Goal: Information Seeking & Learning: Learn about a topic

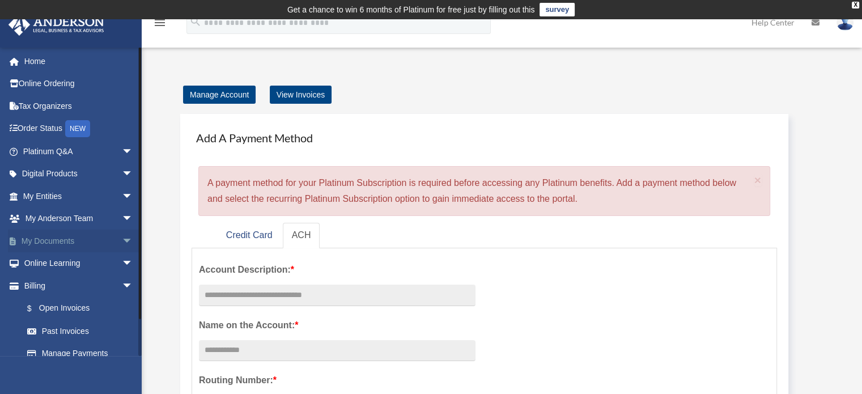
click at [52, 236] on link "My Documents arrow_drop_down" at bounding box center [79, 241] width 142 height 23
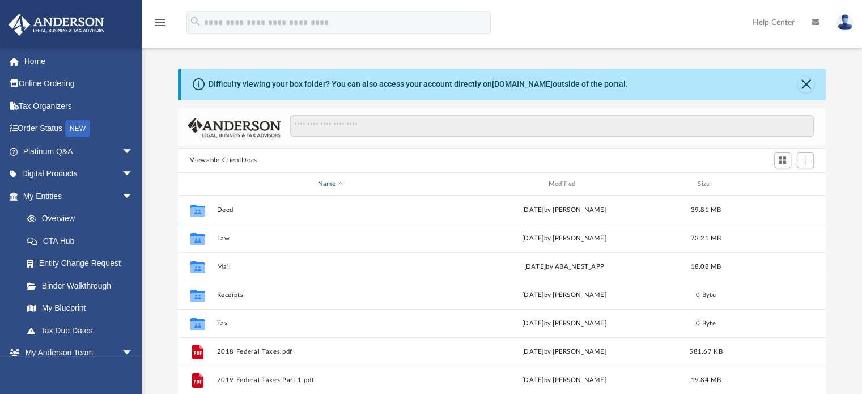
scroll to position [57, 0]
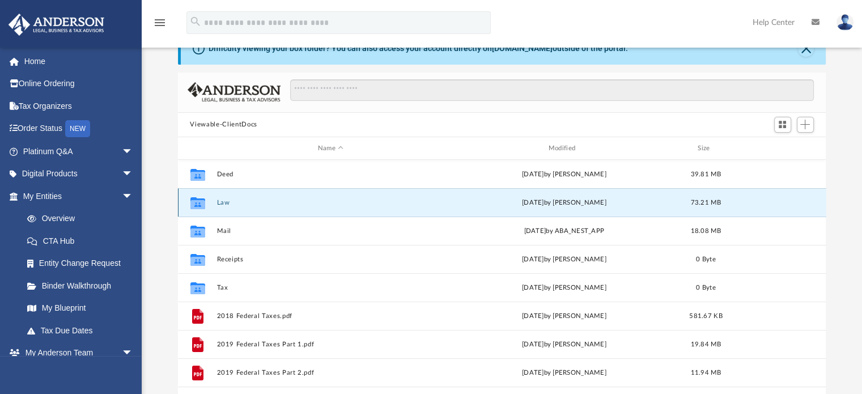
click at [230, 201] on button "Law" at bounding box center [331, 202] width 228 height 7
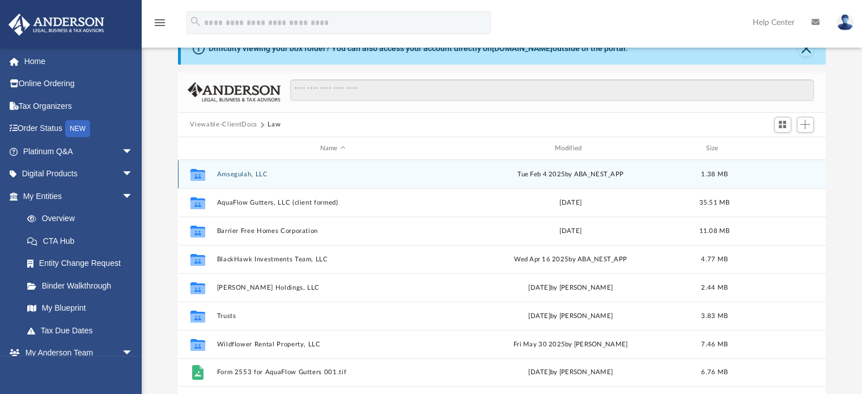
scroll to position [113, 0]
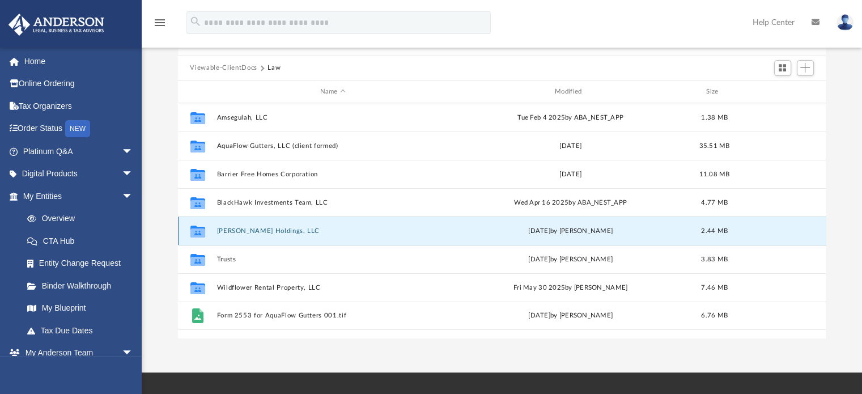
click at [261, 227] on button "[PERSON_NAME] Holdings, LLC" at bounding box center [333, 230] width 232 height 7
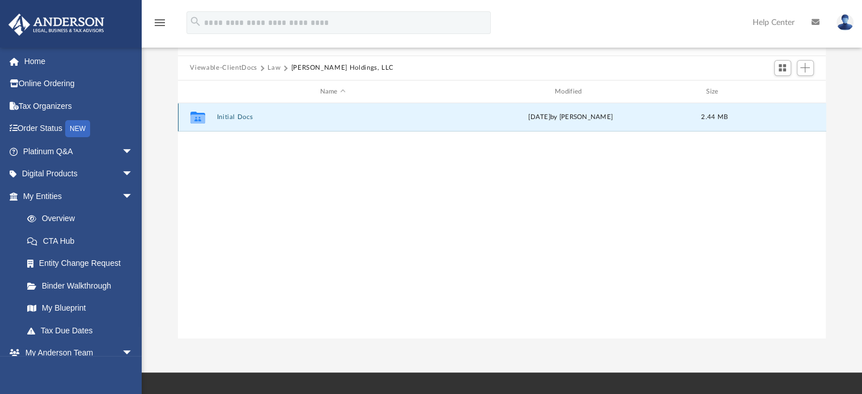
click at [236, 114] on button "Initial Docs" at bounding box center [333, 117] width 232 height 7
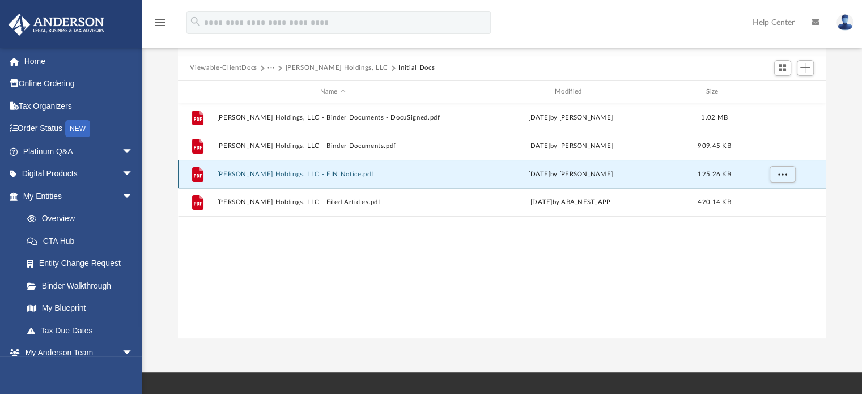
click at [322, 172] on button "Bowmer Holdings, LLC - EIN Notice.pdf" at bounding box center [333, 174] width 232 height 7
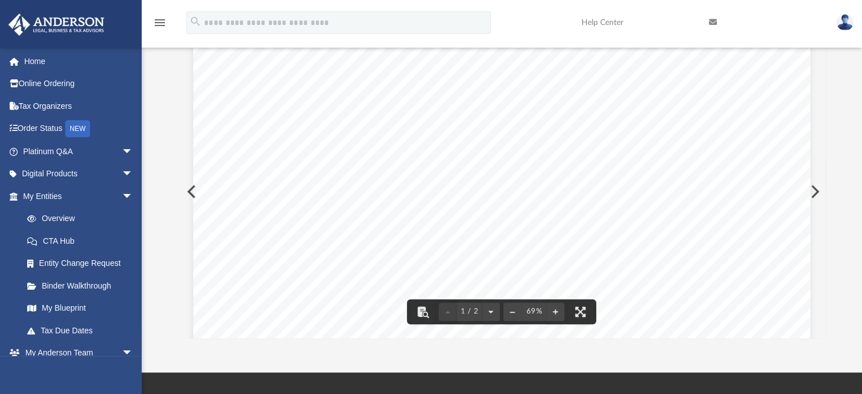
scroll to position [227, 0]
click at [307, 132] on span "VW" at bounding box center [313, 194] width 12 height 124
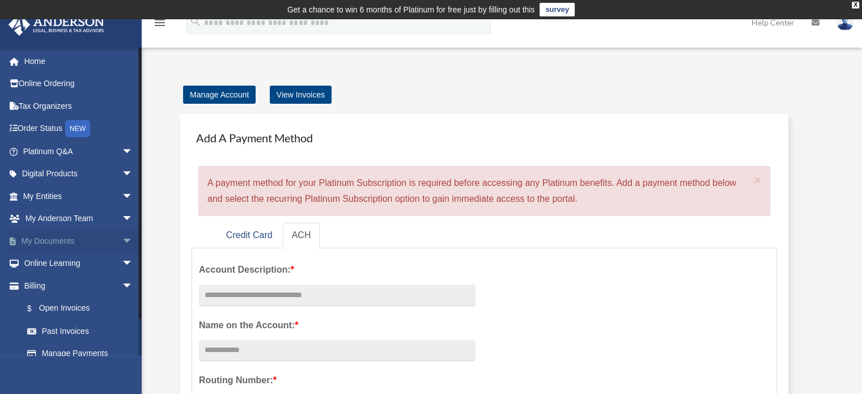
click at [68, 239] on link "My Documents arrow_drop_down" at bounding box center [79, 241] width 142 height 23
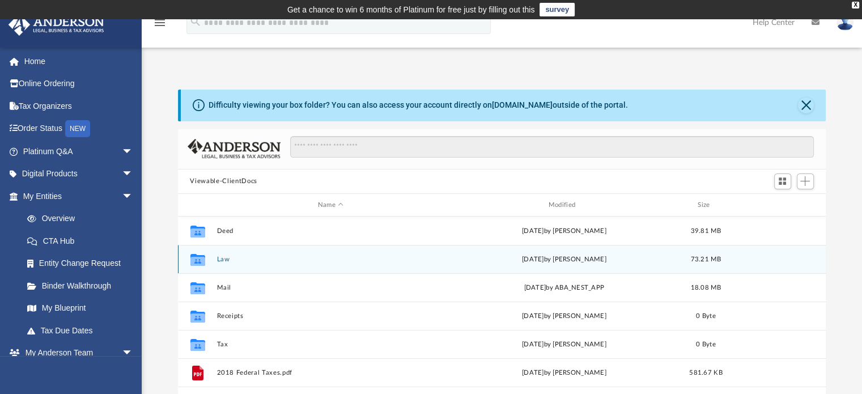
scroll to position [249, 639]
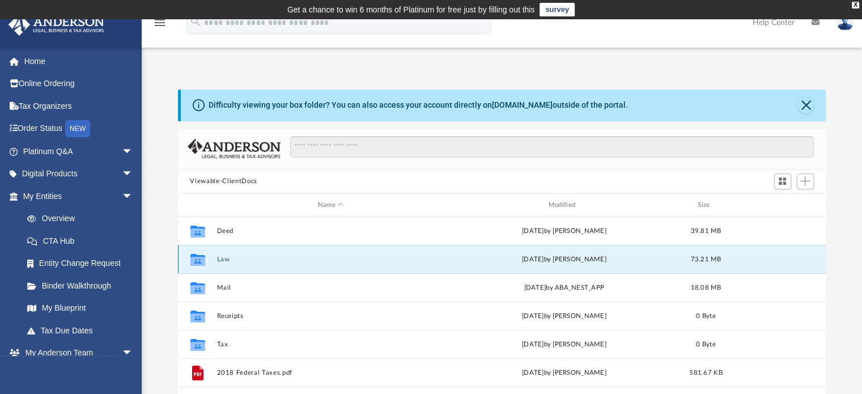
click at [220, 258] on button "Law" at bounding box center [331, 259] width 228 height 7
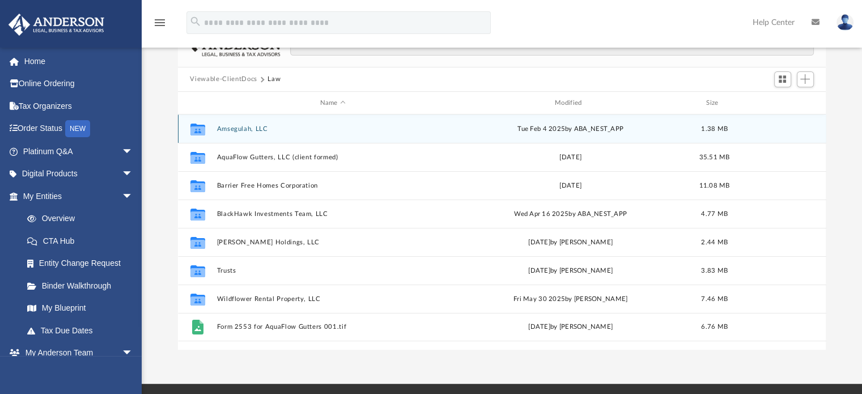
scroll to position [113, 0]
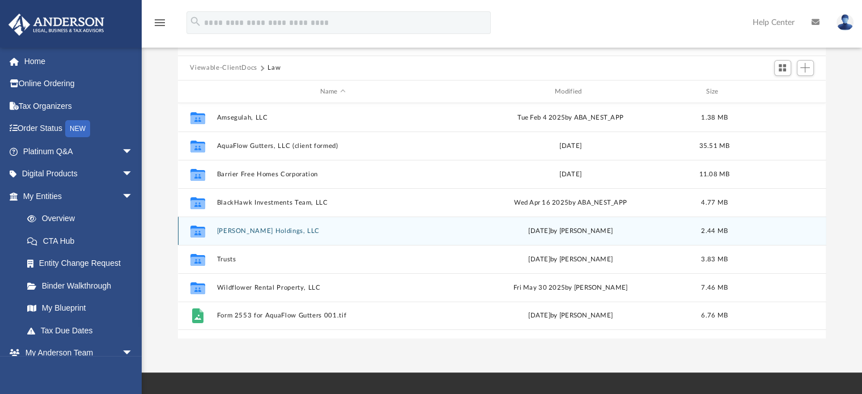
click at [246, 229] on button "[PERSON_NAME] Holdings, LLC" at bounding box center [333, 230] width 232 height 7
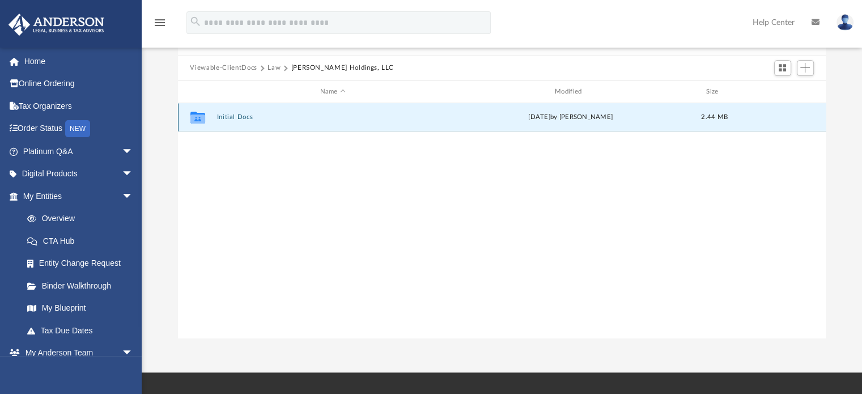
click at [236, 115] on button "Initial Docs" at bounding box center [333, 117] width 232 height 7
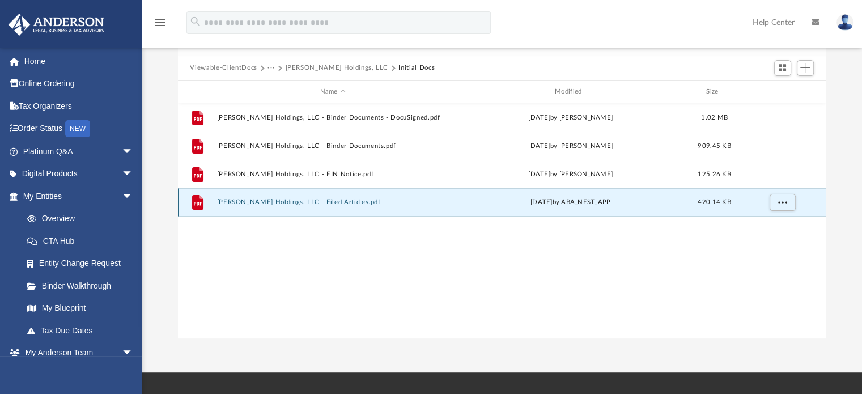
click at [256, 201] on button "[PERSON_NAME] Holdings, LLC - Filed Articles.pdf" at bounding box center [333, 202] width 232 height 7
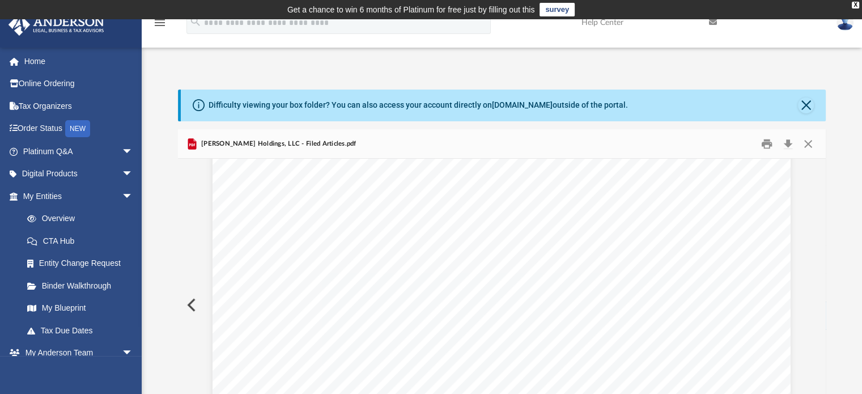
scroll to position [0, 0]
click at [769, 141] on button "Print" at bounding box center [767, 144] width 23 height 18
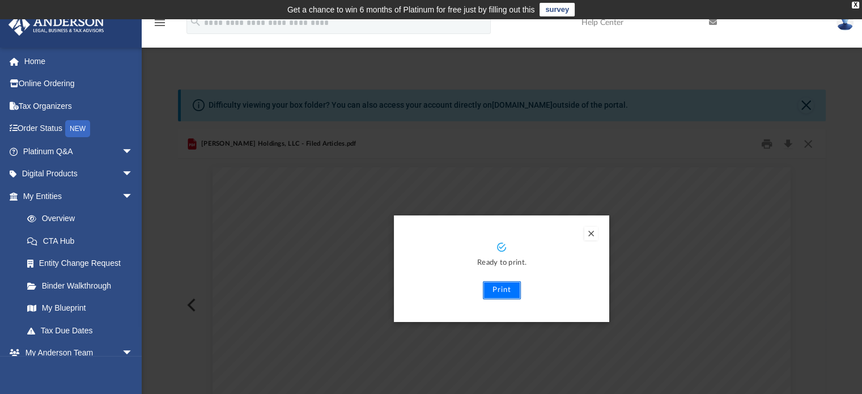
click at [490, 288] on button "Print" at bounding box center [502, 290] width 38 height 18
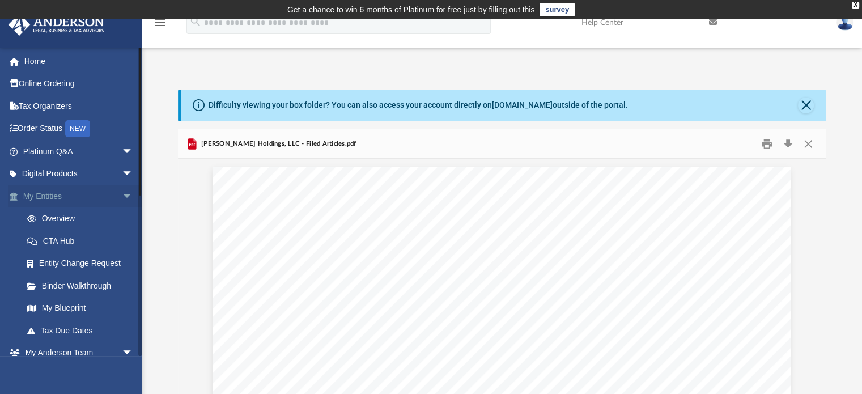
click at [62, 196] on link "My Entities arrow_drop_down" at bounding box center [79, 196] width 142 height 23
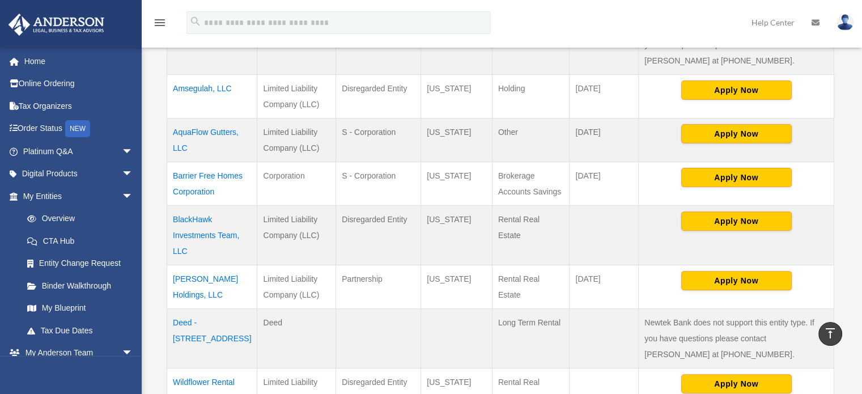
scroll to position [397, 0]
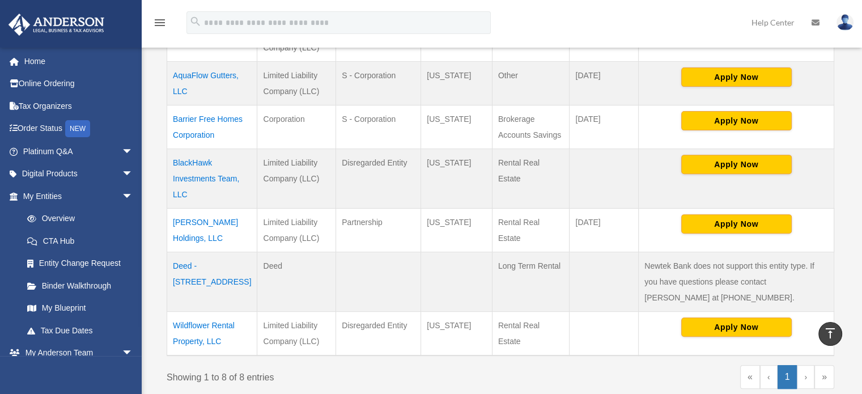
click at [198, 208] on td "[PERSON_NAME] Holdings, LLC" at bounding box center [212, 230] width 90 height 44
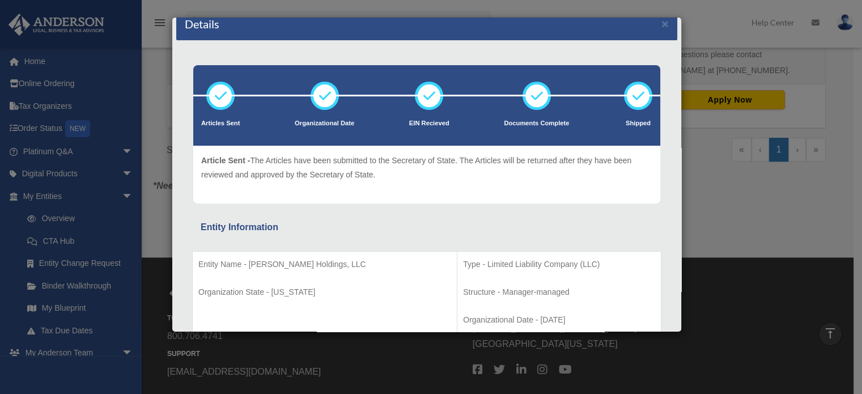
scroll to position [0, 0]
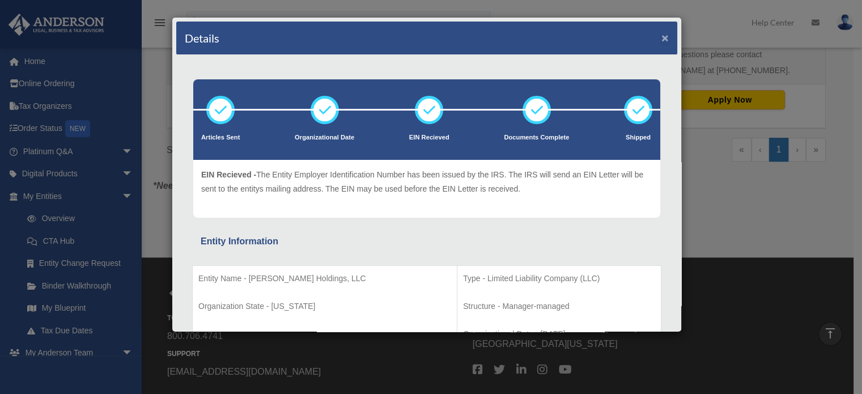
click at [661, 37] on button "×" at bounding box center [664, 38] width 7 height 12
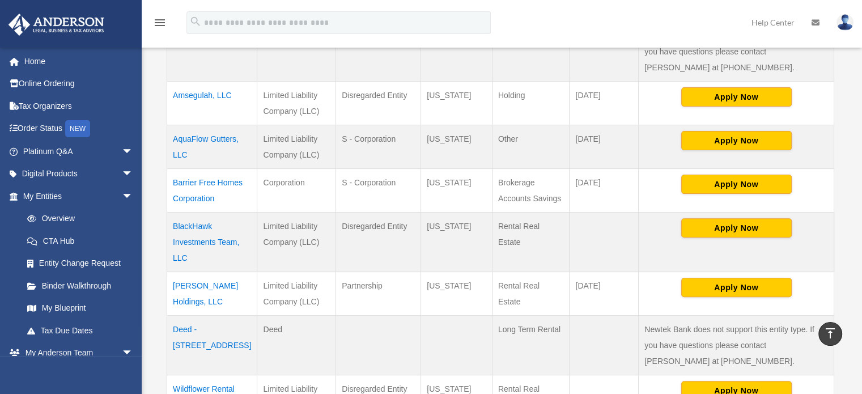
scroll to position [340, 0]
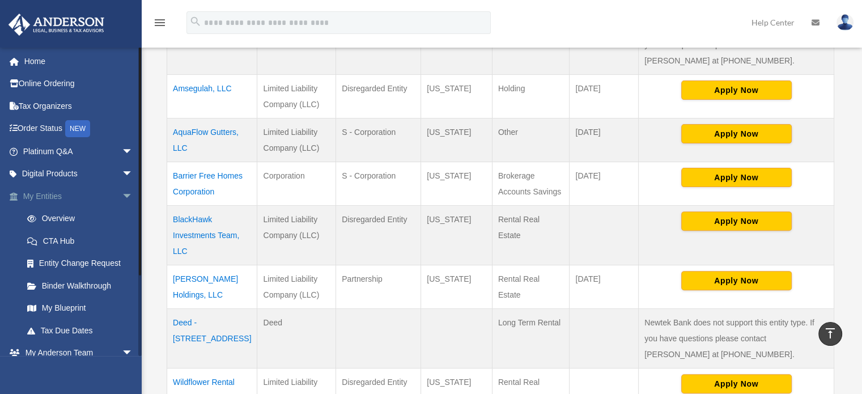
click at [52, 193] on link "My Entities arrow_drop_down" at bounding box center [79, 196] width 142 height 23
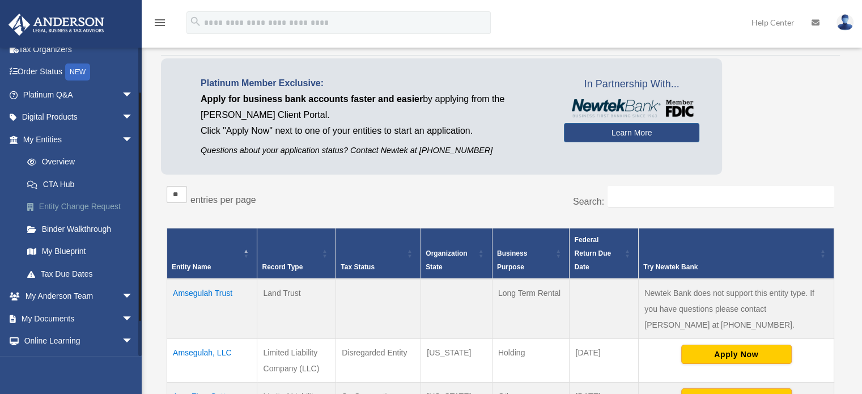
scroll to position [100, 0]
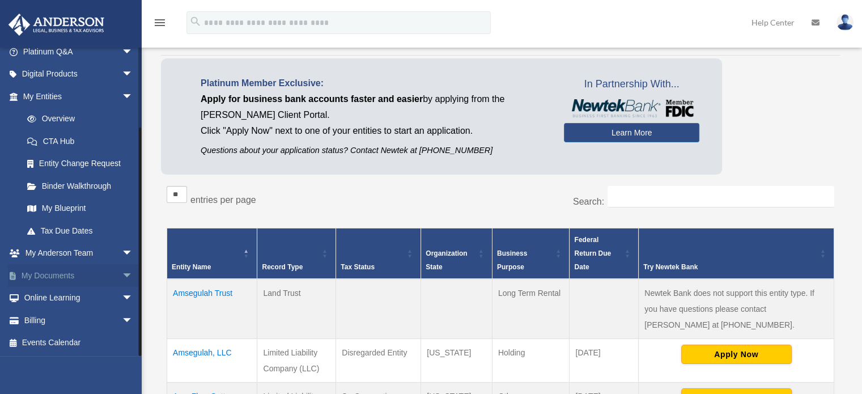
click at [78, 272] on link "My Documents arrow_drop_down" at bounding box center [79, 275] width 142 height 23
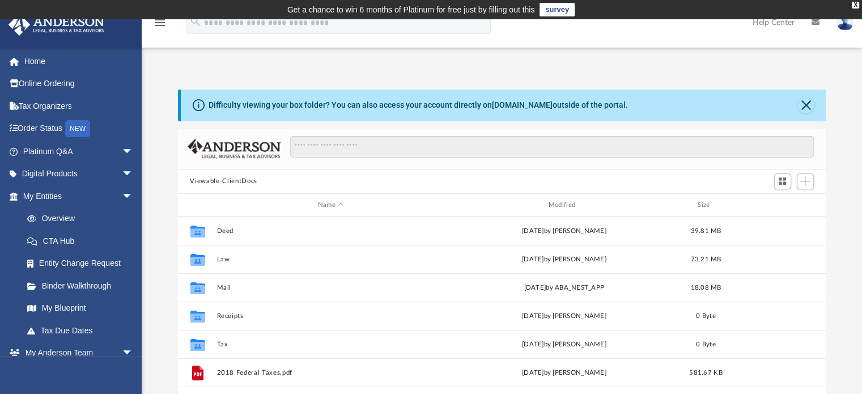
scroll to position [249, 639]
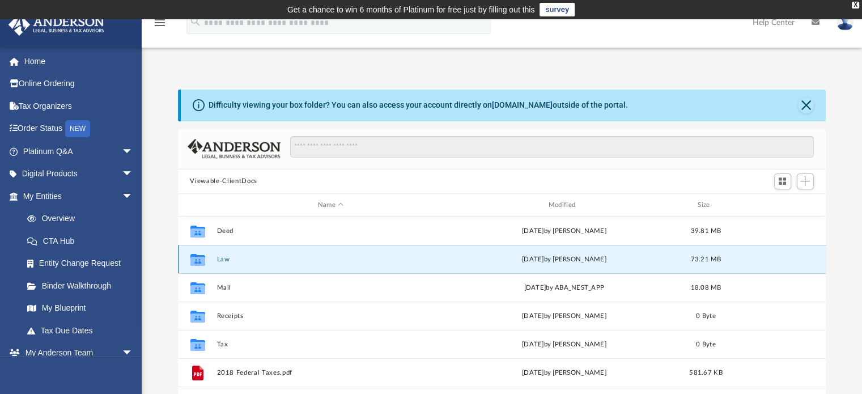
click at [222, 257] on button "Law" at bounding box center [331, 259] width 228 height 7
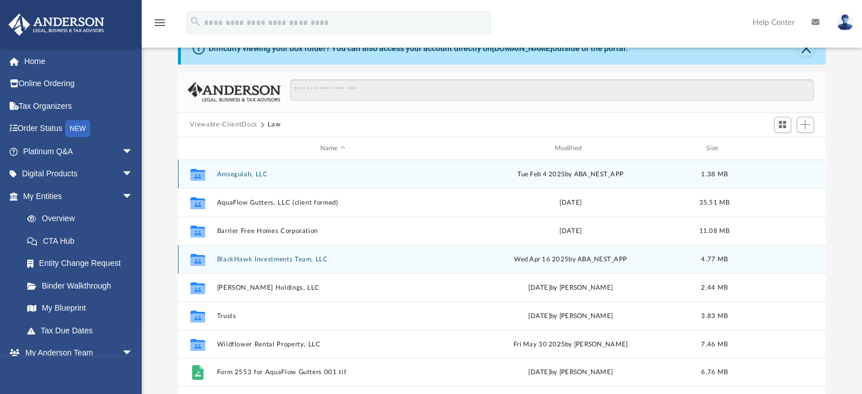
scroll to position [113, 0]
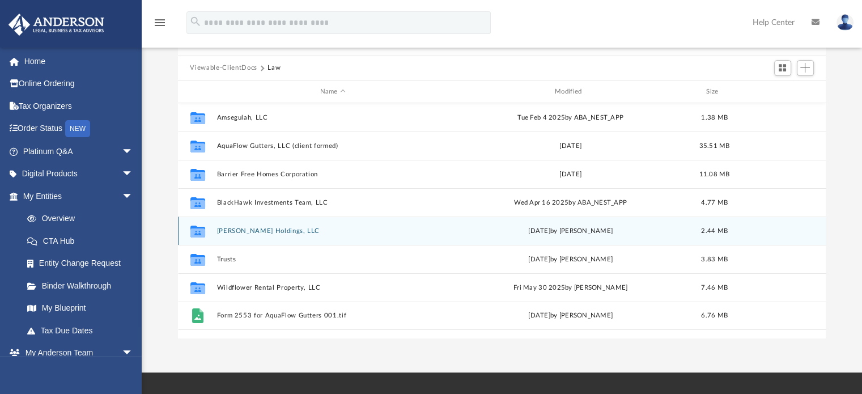
click at [264, 226] on div "Collaborated Folder Bowmer Holdings, LLC Wed Sep 3 2025 by Mya Ford 2.44 MB" at bounding box center [502, 231] width 648 height 28
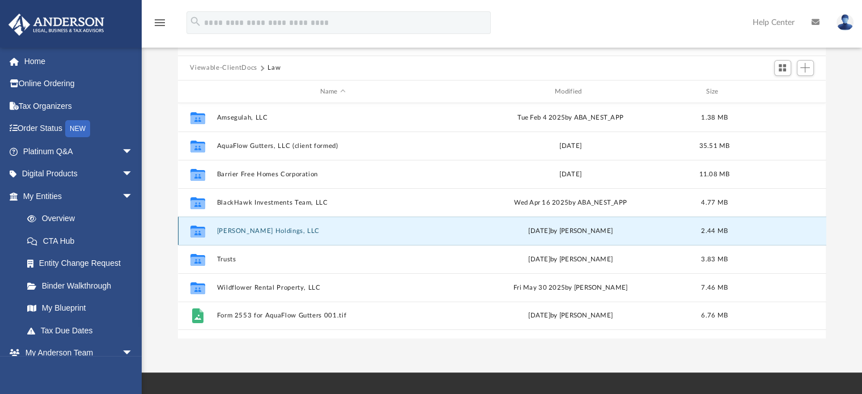
click at [261, 228] on button "[PERSON_NAME] Holdings, LLC" at bounding box center [333, 230] width 232 height 7
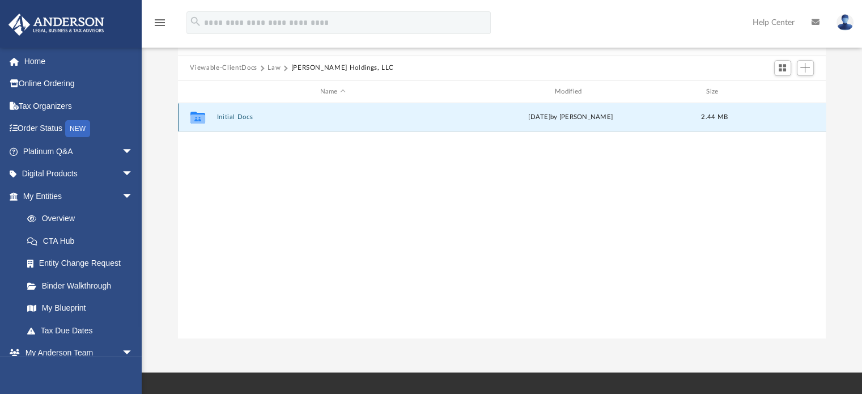
click at [230, 120] on button "Initial Docs" at bounding box center [333, 117] width 232 height 7
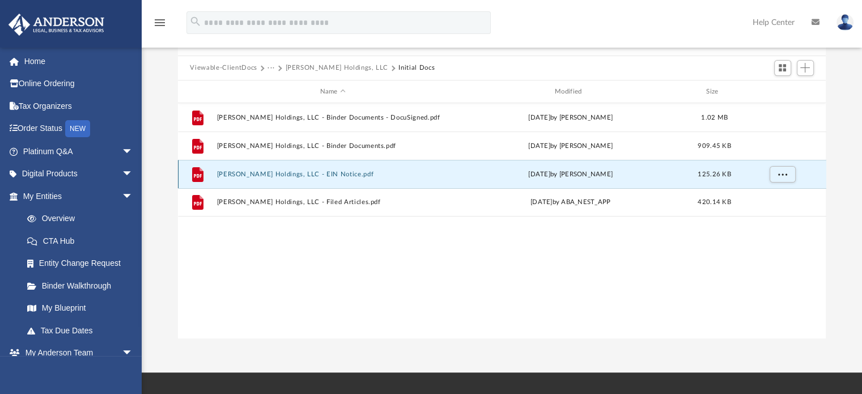
click at [255, 174] on button "Bowmer Holdings, LLC - EIN Notice.pdf" at bounding box center [333, 174] width 232 height 7
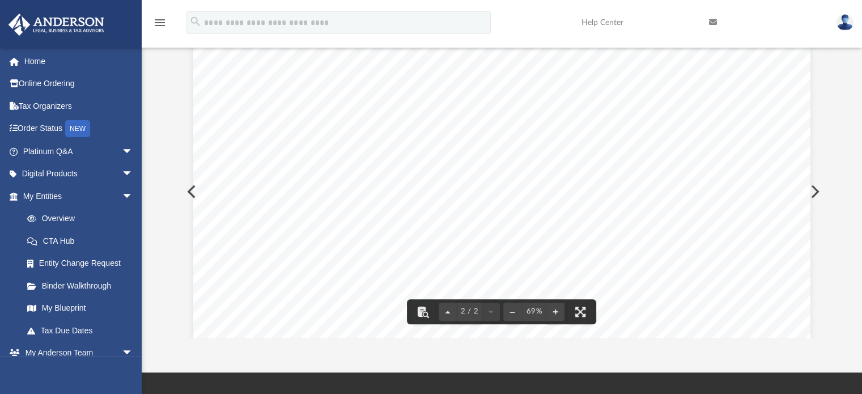
scroll to position [977, 0]
click at [811, 188] on button "Preview" at bounding box center [813, 192] width 25 height 32
click at [184, 187] on button "Preview" at bounding box center [190, 192] width 25 height 32
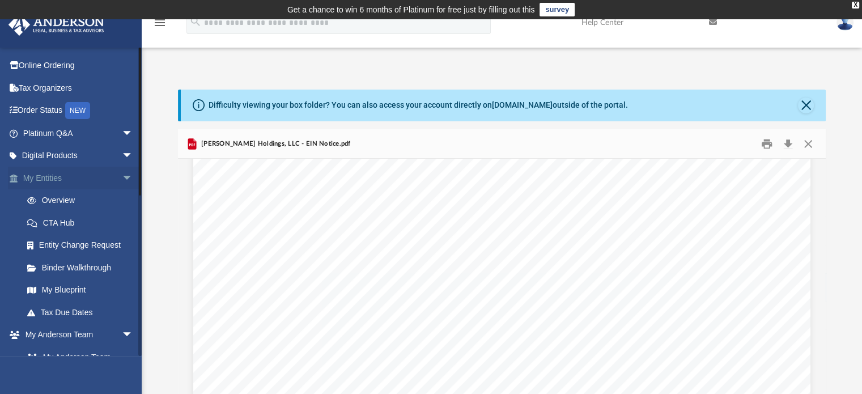
scroll to position [0, 0]
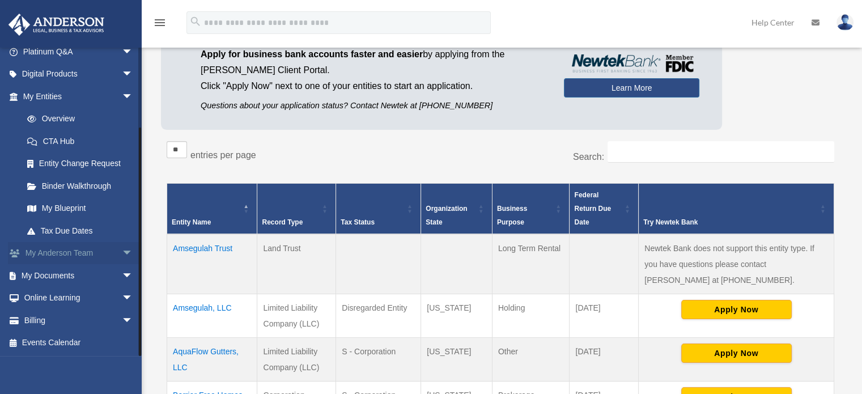
scroll to position [246, 0]
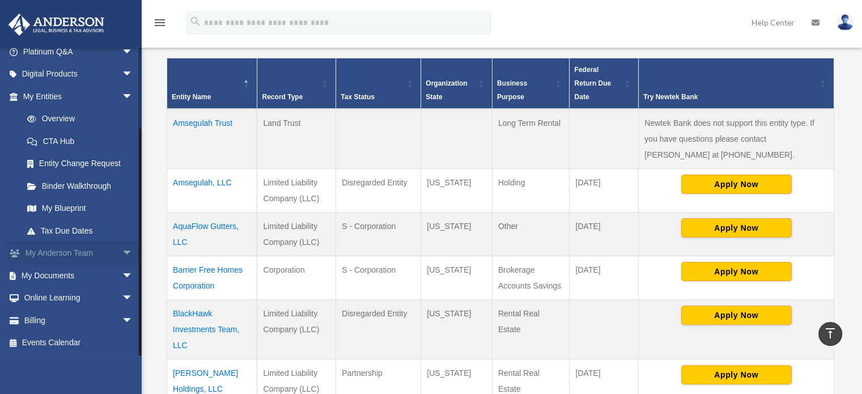
click at [82, 251] on link "My [PERSON_NAME] Team arrow_drop_down" at bounding box center [79, 253] width 142 height 23
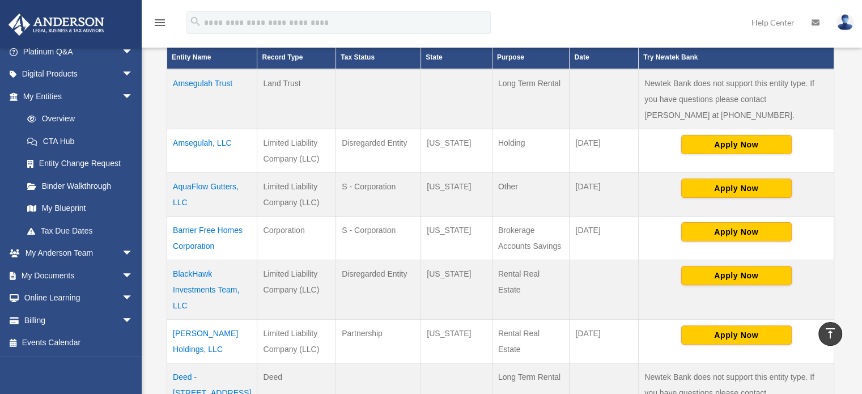
scroll to position [357, 0]
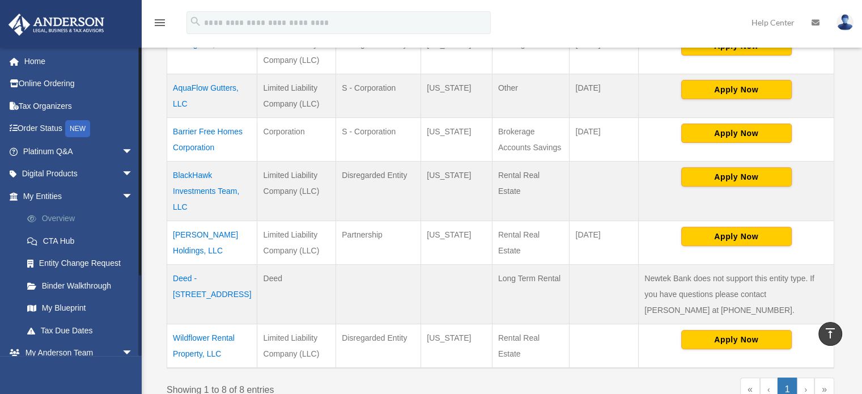
scroll to position [379, 0]
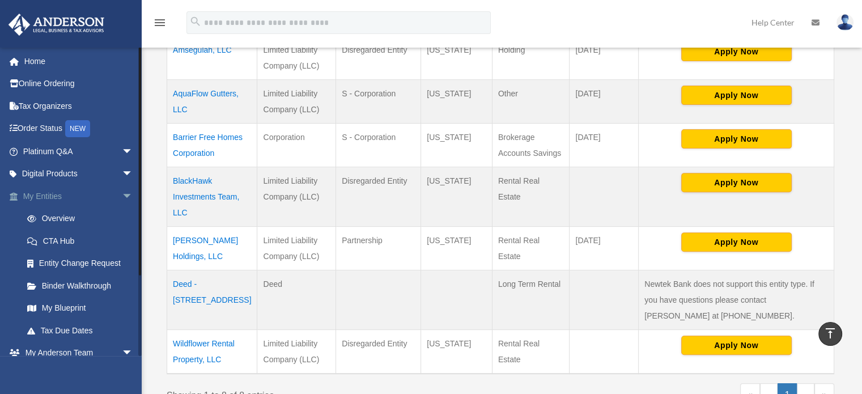
click at [122, 194] on span "arrow_drop_down" at bounding box center [133, 196] width 23 height 23
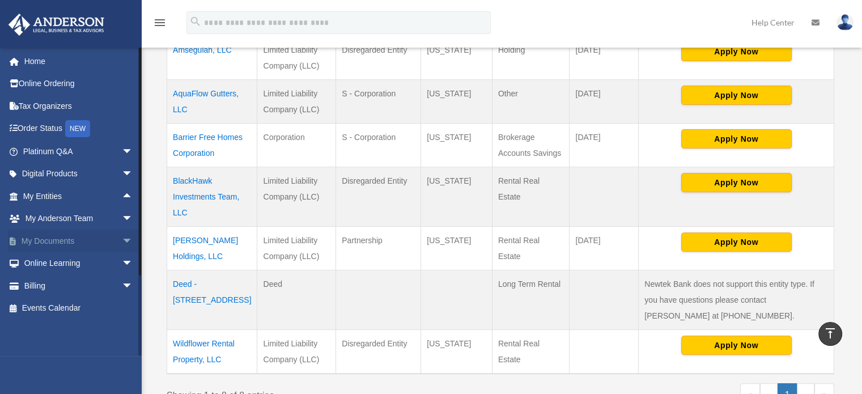
click at [122, 240] on span "arrow_drop_down" at bounding box center [133, 241] width 23 height 23
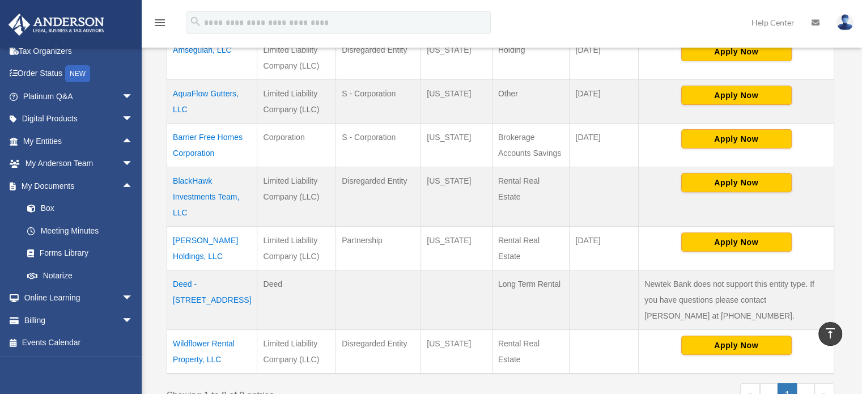
scroll to position [435, 0]
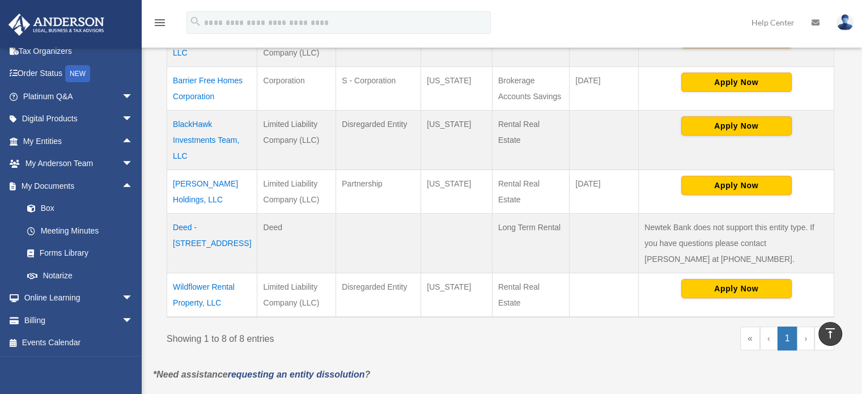
click at [191, 169] on td "[PERSON_NAME] Holdings, LLC" at bounding box center [212, 191] width 90 height 44
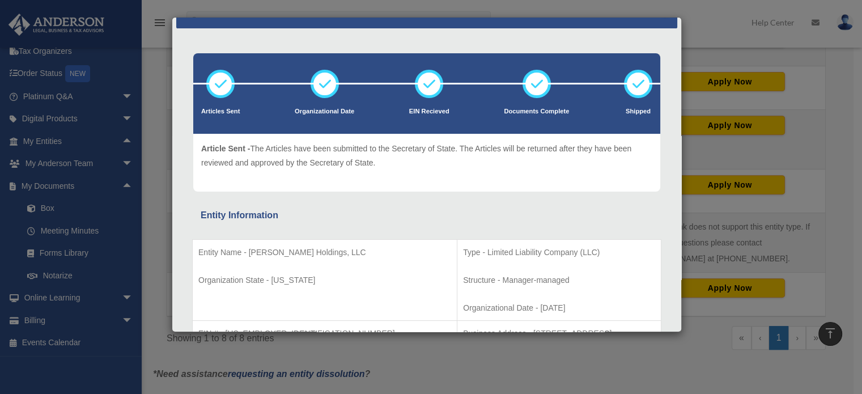
scroll to position [0, 0]
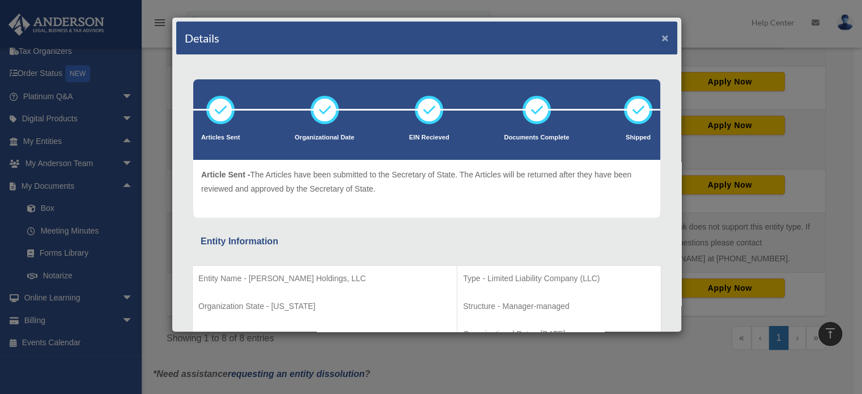
click at [661, 32] on button "×" at bounding box center [664, 38] width 7 height 12
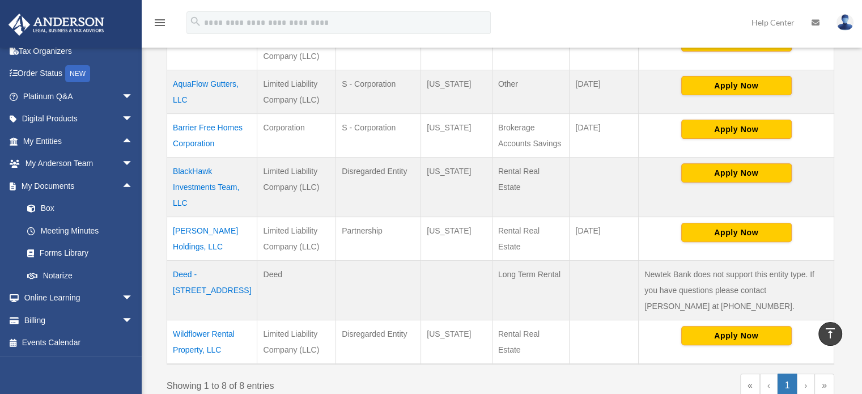
scroll to position [265, 0]
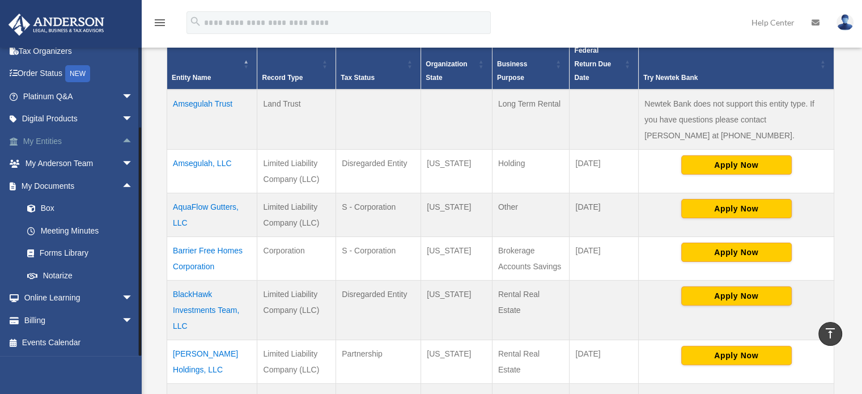
click at [50, 136] on link "My Entities arrow_drop_up" at bounding box center [79, 141] width 142 height 23
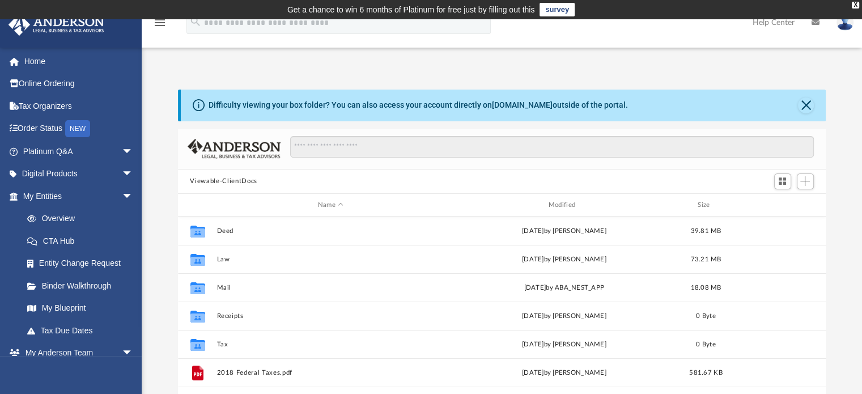
scroll to position [249, 639]
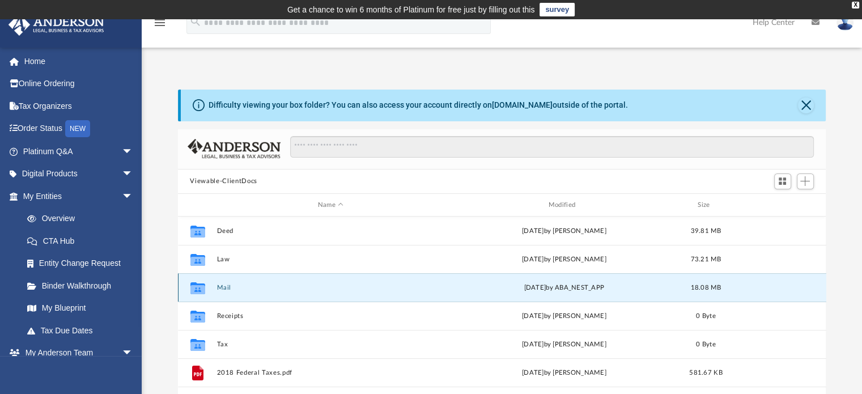
click at [225, 288] on button "Mail" at bounding box center [331, 287] width 228 height 7
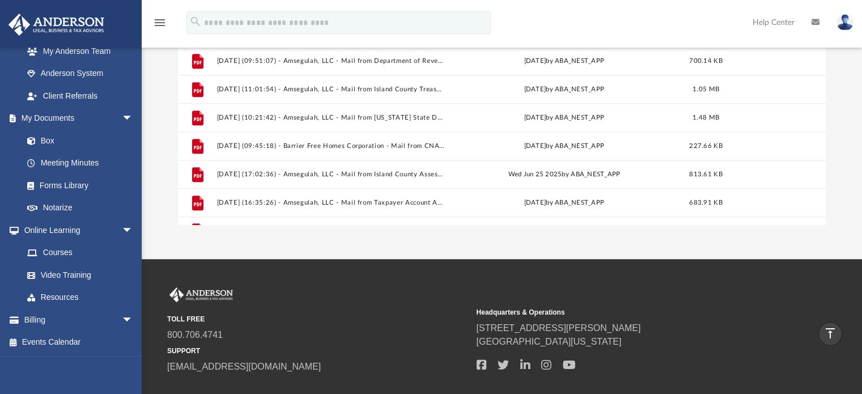
scroll to position [898, 0]
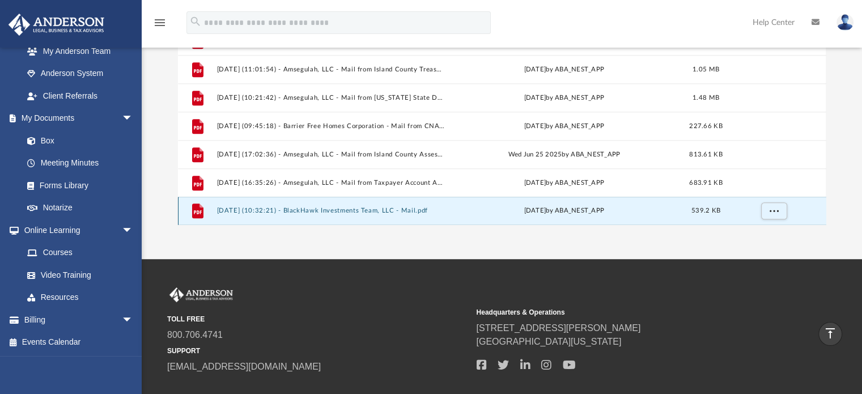
click at [359, 207] on button "2025.08.20 (10:32:21) - BlackHawk Investments Team, LLC - Mail.pdf" at bounding box center [331, 210] width 228 height 7
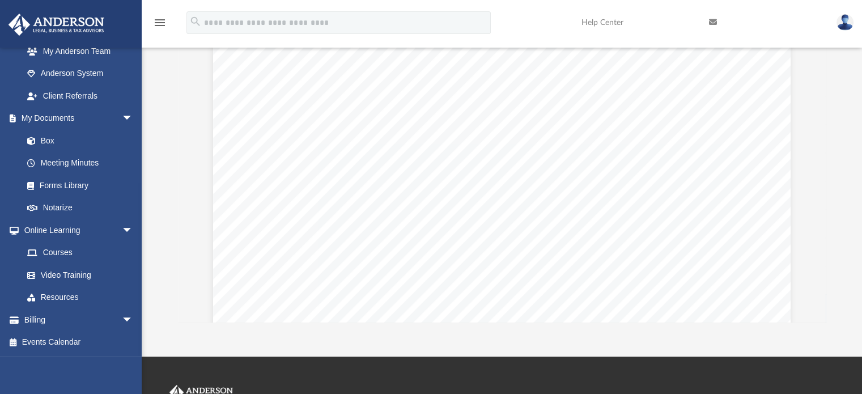
scroll to position [0, 0]
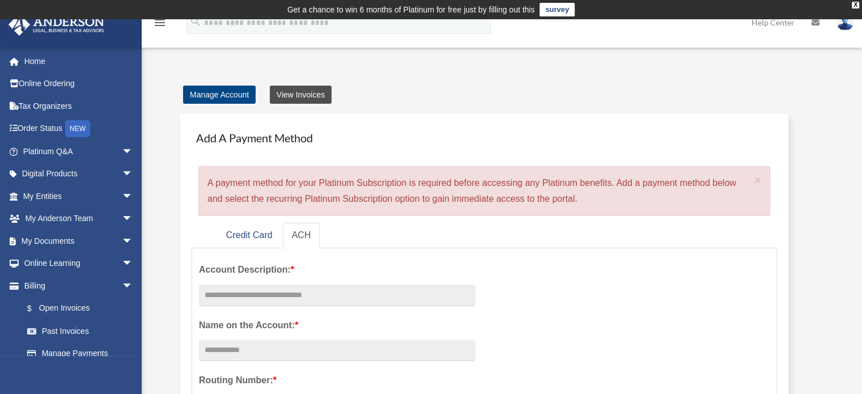
click at [315, 92] on link "View Invoices" at bounding box center [301, 95] width 62 height 18
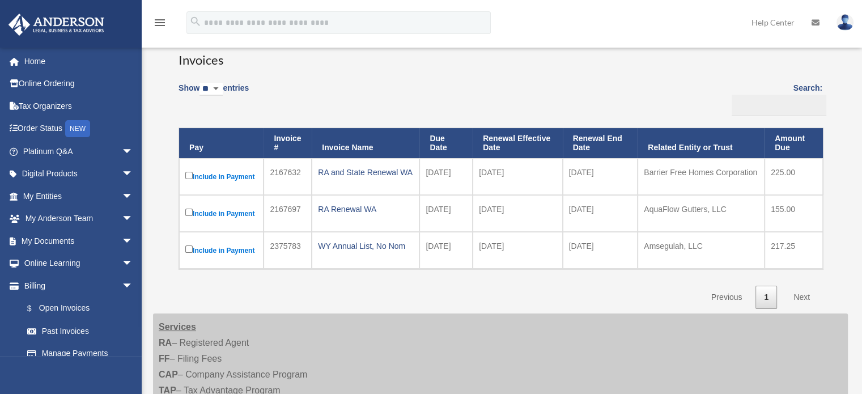
scroll to position [113, 0]
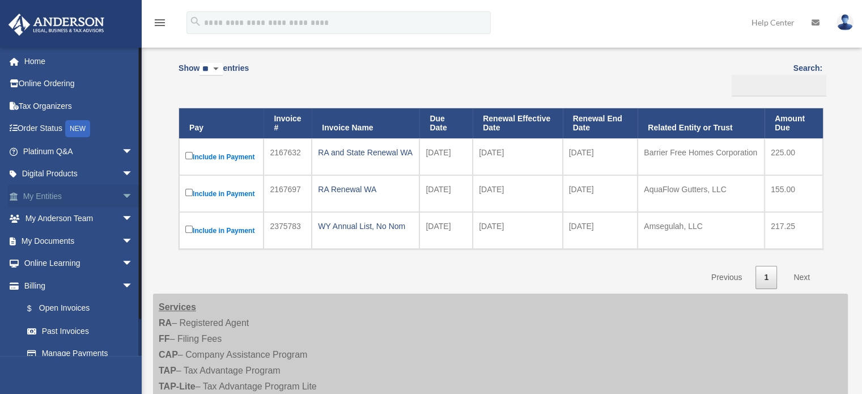
click at [122, 192] on span "arrow_drop_down" at bounding box center [133, 196] width 23 height 23
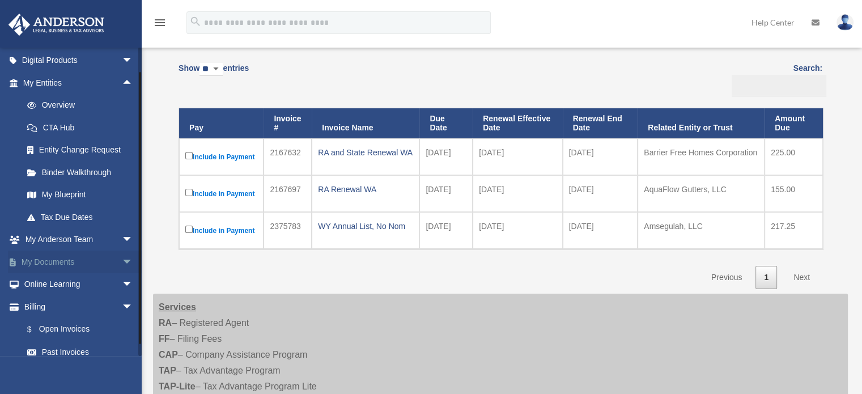
click at [63, 263] on link "My Documents arrow_drop_down" at bounding box center [79, 262] width 142 height 23
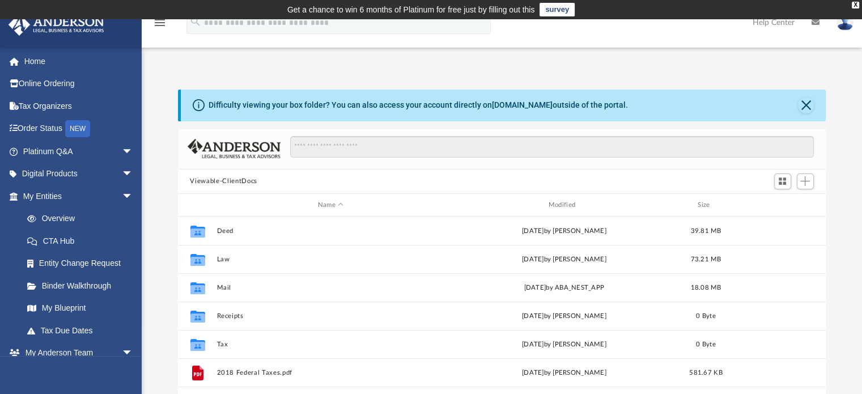
scroll to position [249, 639]
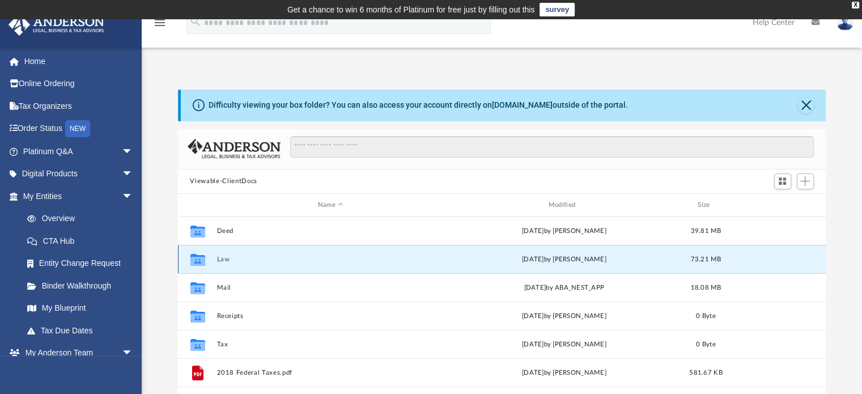
click at [225, 258] on button "Law" at bounding box center [331, 259] width 228 height 7
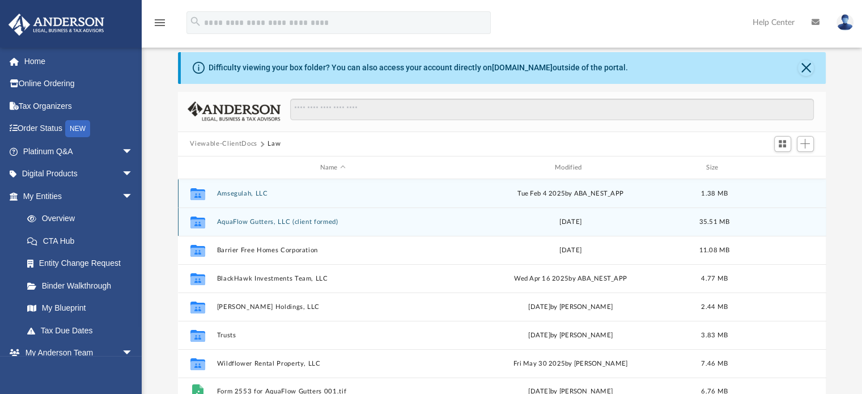
scroll to position [57, 0]
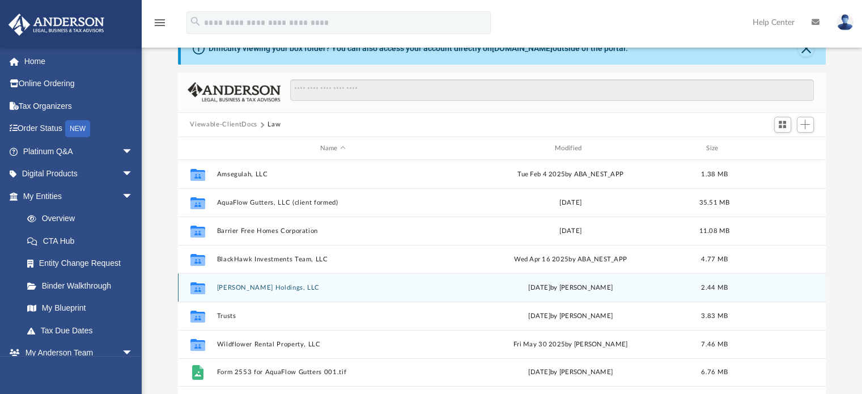
click at [261, 285] on button "Bowmer Holdings, LLC" at bounding box center [333, 287] width 232 height 7
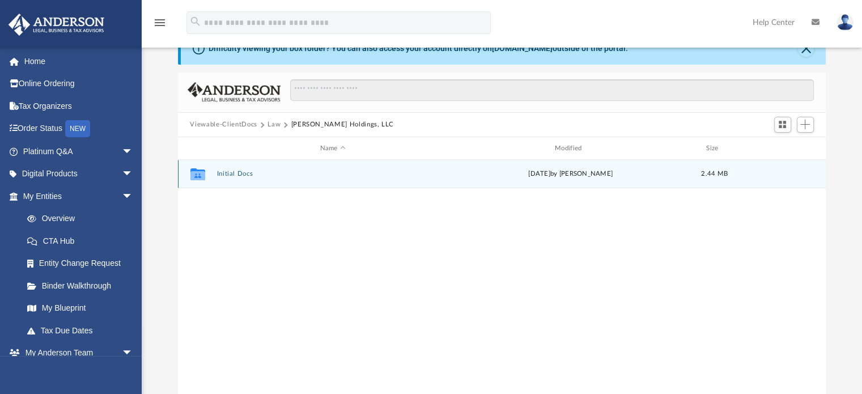
click at [249, 173] on button "Initial Docs" at bounding box center [333, 174] width 232 height 7
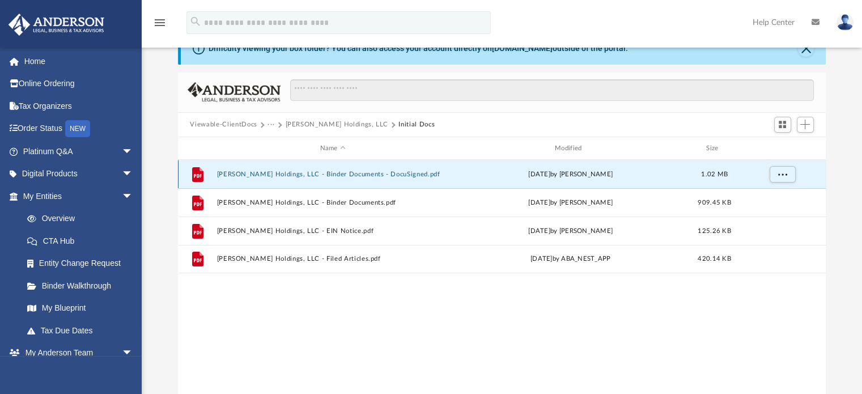
click at [311, 173] on button "[PERSON_NAME] Holdings, LLC - Binder Documents - DocuSigned.pdf" at bounding box center [333, 174] width 232 height 7
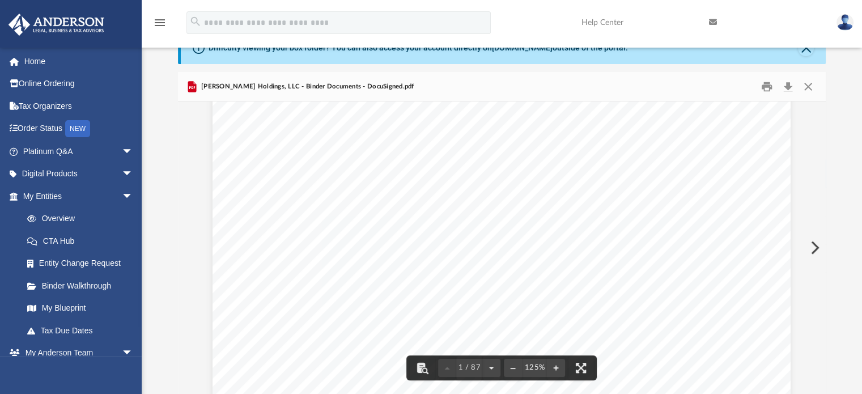
scroll to position [340, 0]
click at [378, 236] on link "Page 1" at bounding box center [381, 240] width 140 height 18
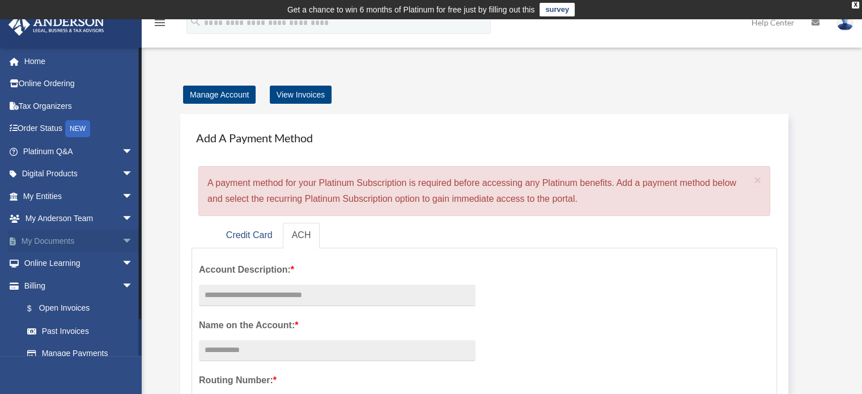
click at [71, 237] on link "My Documents arrow_drop_down" at bounding box center [79, 241] width 142 height 23
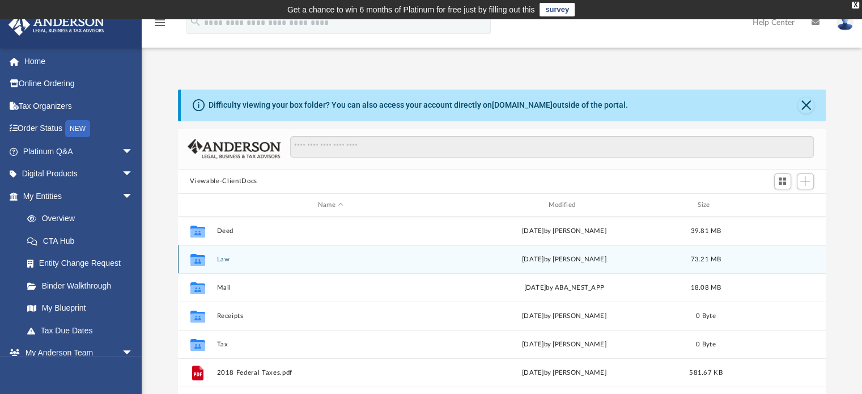
scroll to position [249, 639]
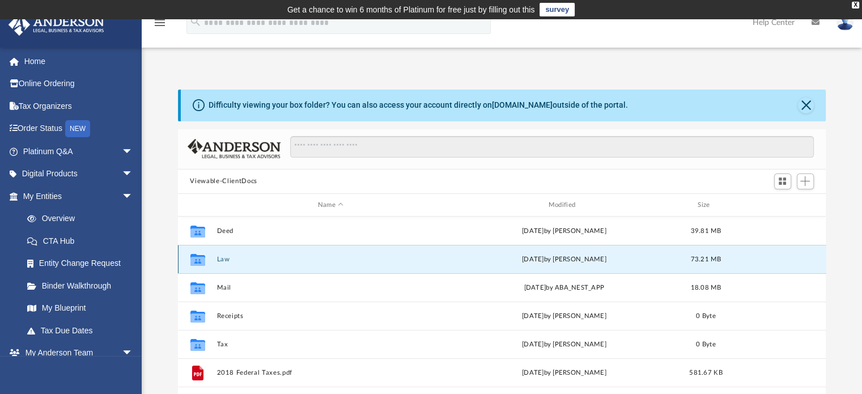
click at [240, 258] on button "Law" at bounding box center [331, 259] width 228 height 7
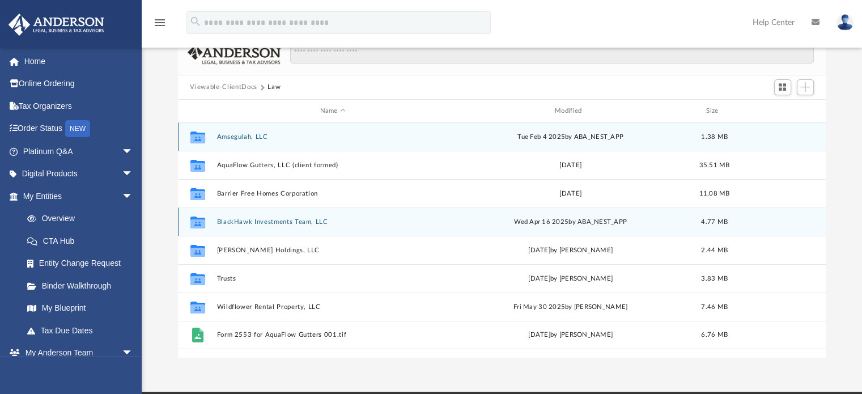
scroll to position [113, 0]
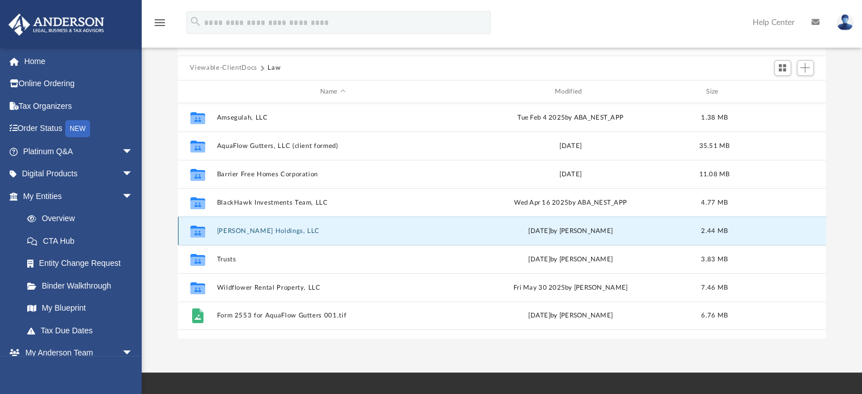
click at [265, 228] on button "[PERSON_NAME] Holdings, LLC" at bounding box center [333, 230] width 232 height 7
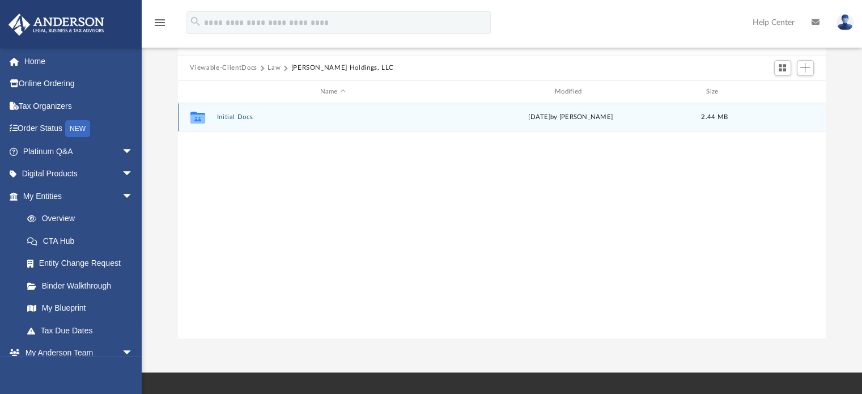
click at [240, 115] on button "Initial Docs" at bounding box center [333, 117] width 232 height 7
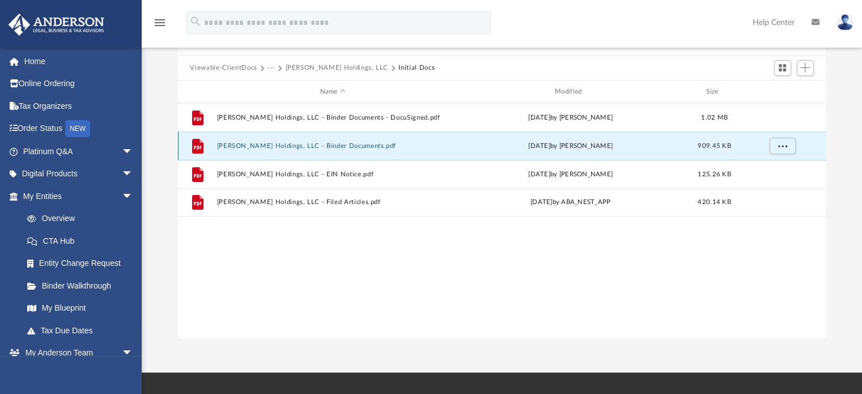
click at [269, 145] on button "Bowmer Holdings, LLC - Binder Documents.pdf" at bounding box center [333, 145] width 232 height 7
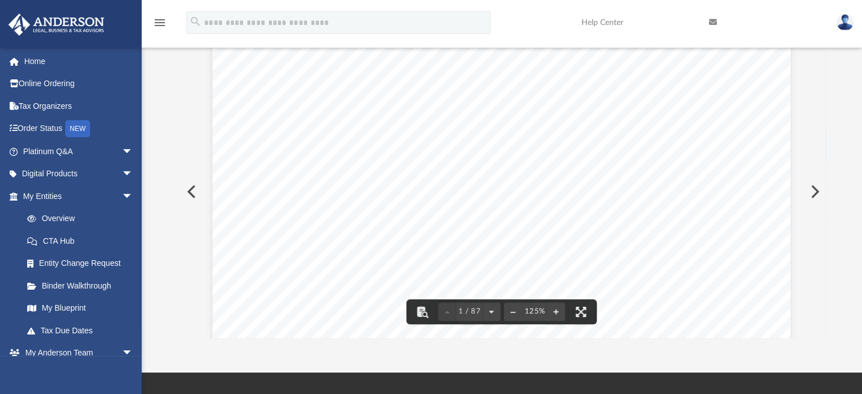
scroll to position [0, 0]
click at [49, 101] on link "Tax Organizers" at bounding box center [79, 106] width 142 height 23
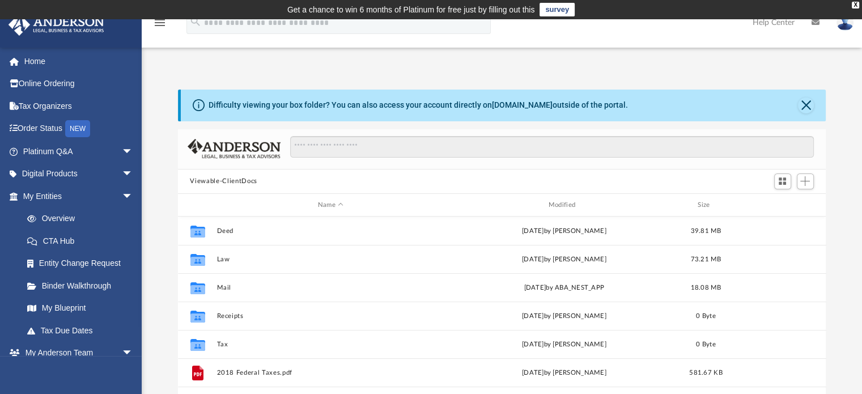
scroll to position [249, 639]
